Goal: Check status: Check status

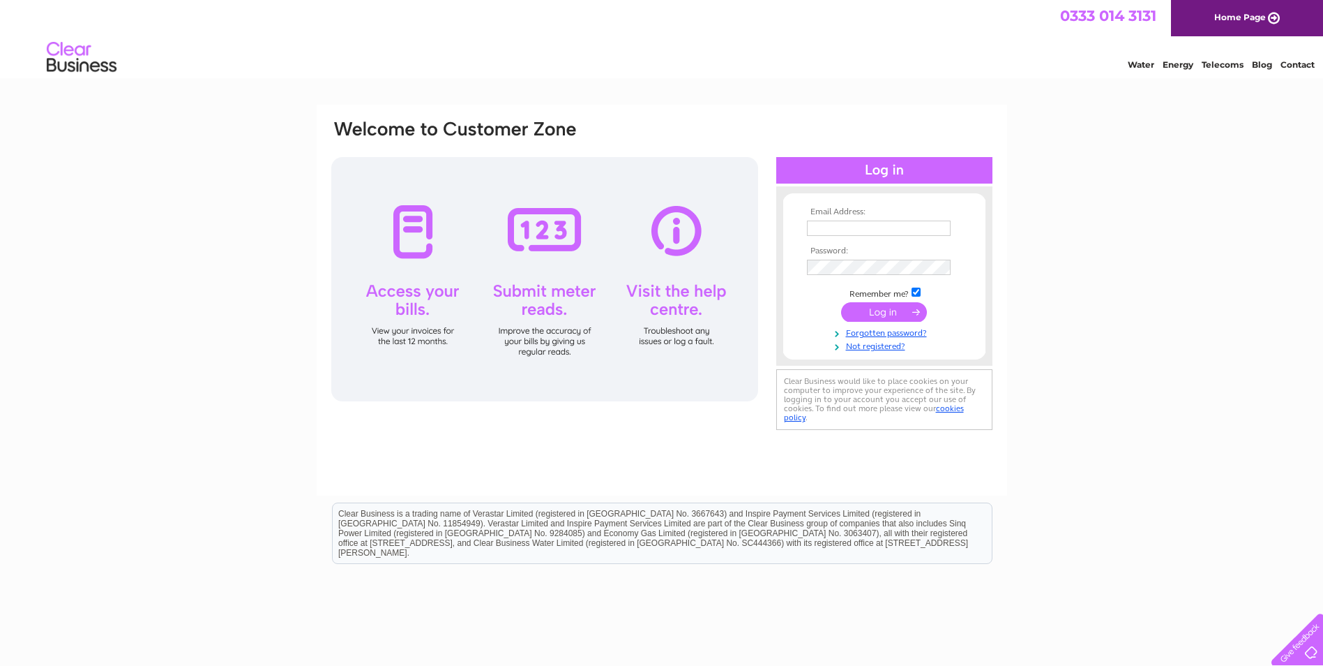
type input "[EMAIL_ADDRESS][DOMAIN_NAME]"
click at [876, 315] on input "submit" at bounding box center [884, 312] width 86 height 20
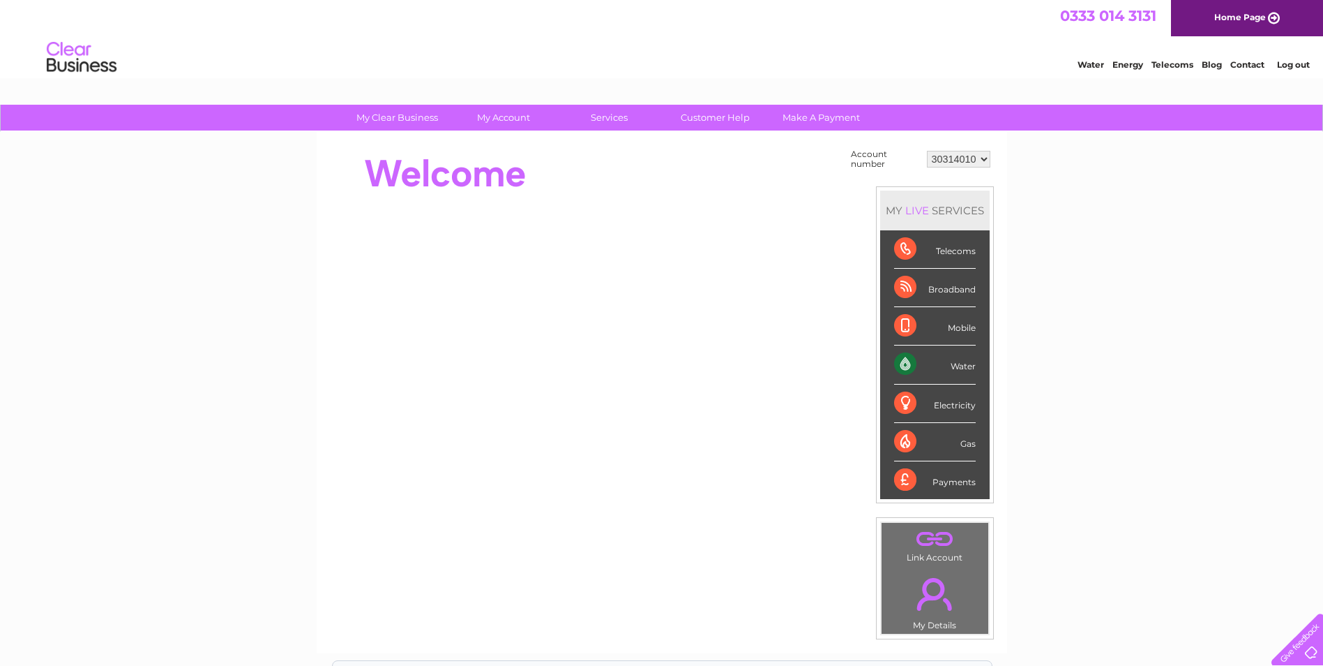
click at [957, 366] on div "Water" at bounding box center [935, 364] width 82 height 38
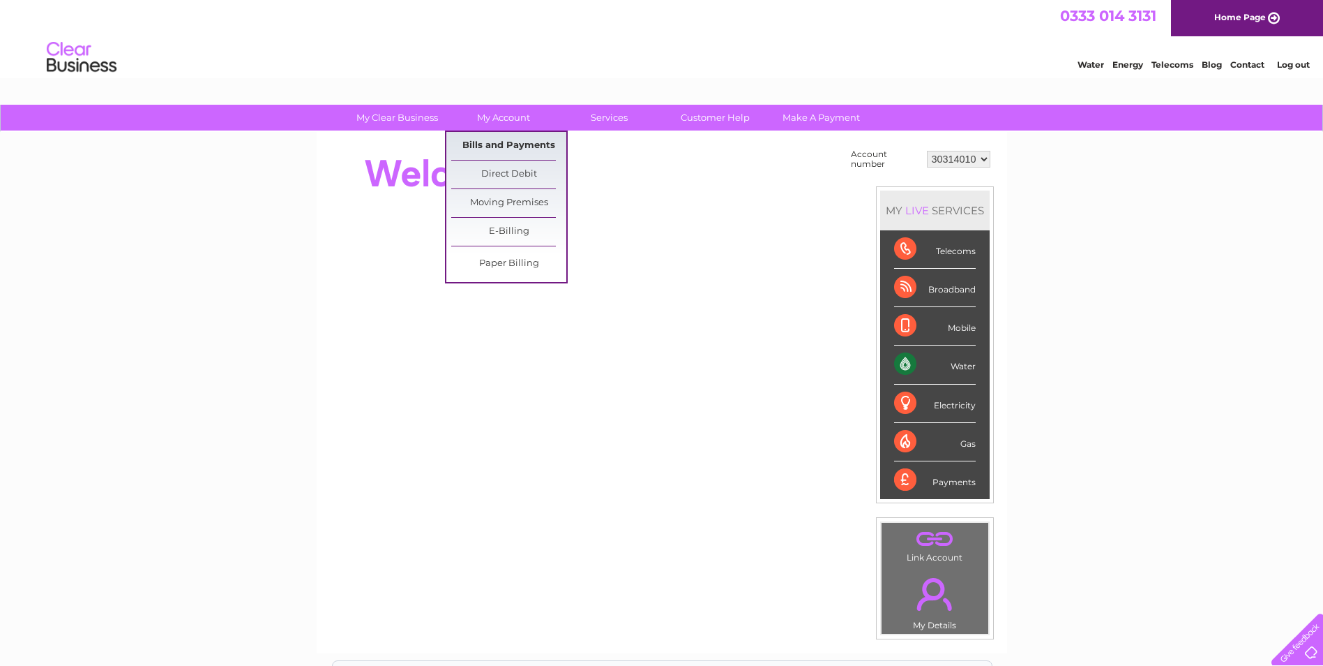
click at [513, 148] on link "Bills and Payments" at bounding box center [508, 146] width 115 height 28
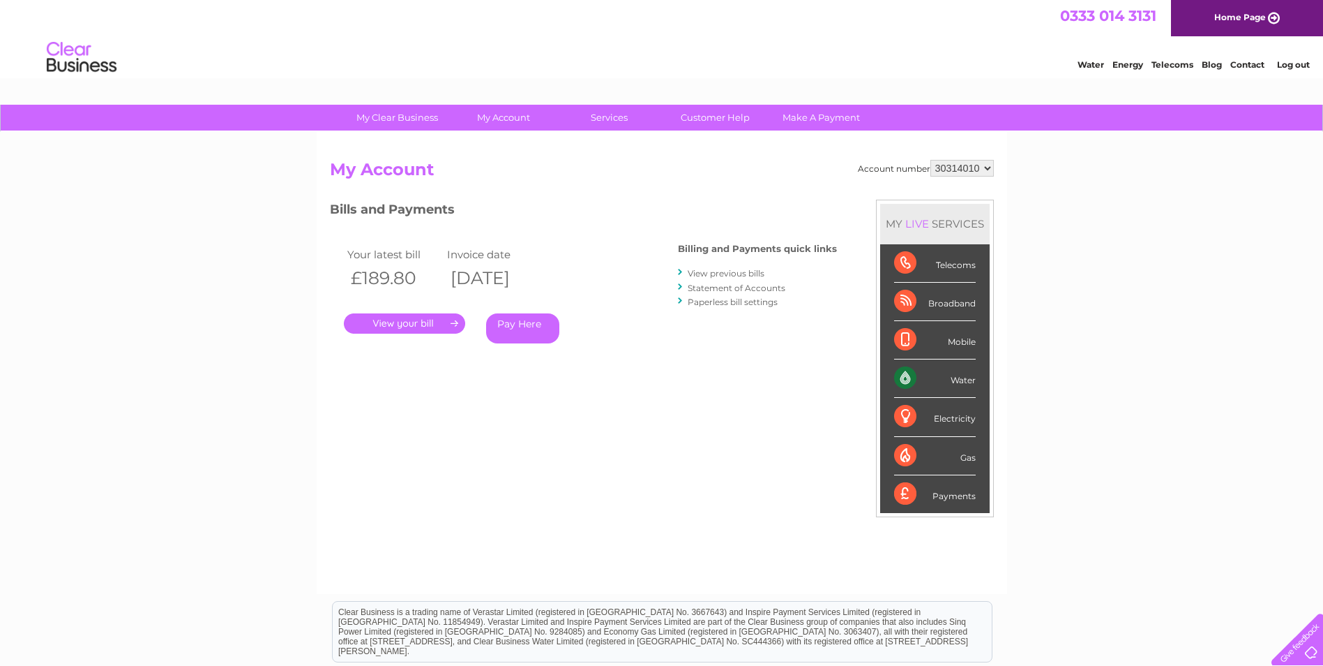
click at [444, 318] on link "." at bounding box center [404, 323] width 121 height 20
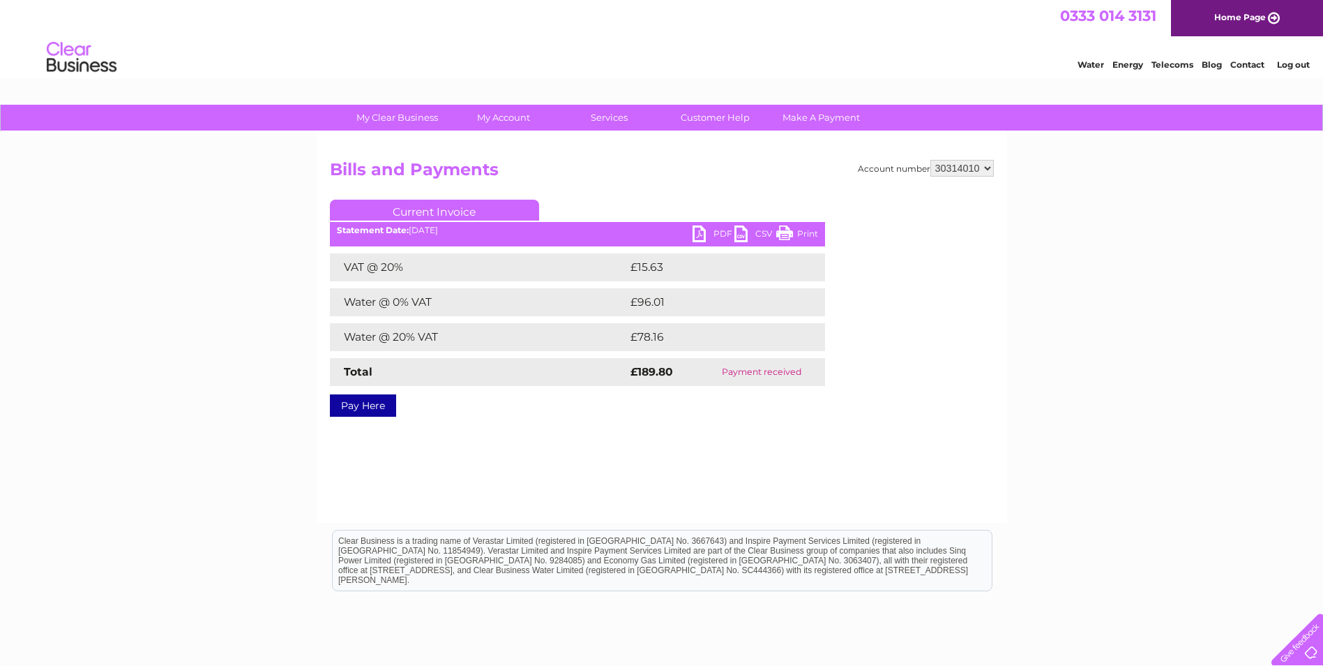
click at [578, 193] on div "Account number 30314010 Bills and Payments Current Invoice PDF CSV Print Total" at bounding box center [662, 286] width 664 height 252
drag, startPoint x: 1132, startPoint y: 233, endPoint x: 1152, endPoint y: 187, distance: 50.6
click at [1132, 233] on div "My Clear Business Login Details My Details My Preferences Link Account My Accou…" at bounding box center [661, 433] width 1323 height 656
